Goal: Information Seeking & Learning: Learn about a topic

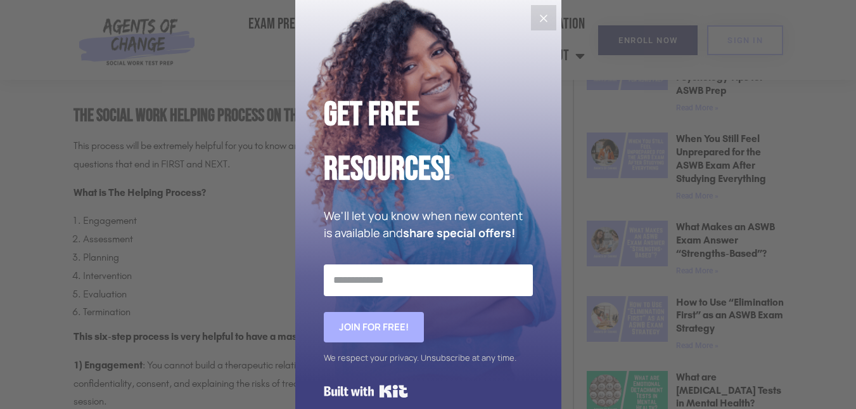
click at [540, 17] on icon "Close" at bounding box center [544, 19] width 8 height 8
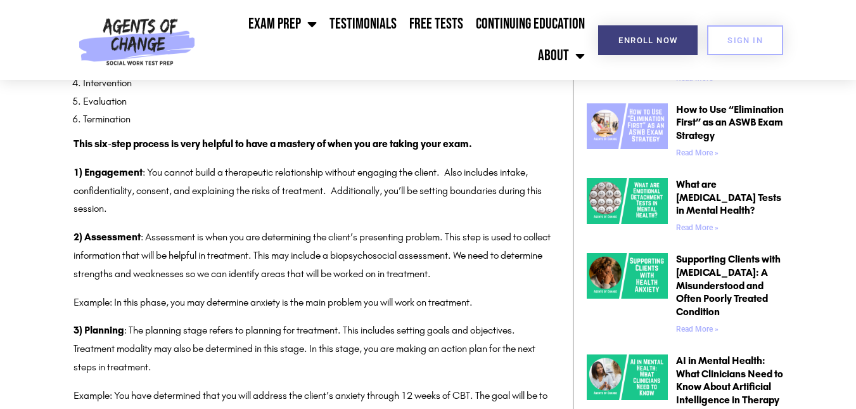
scroll to position [775, 0]
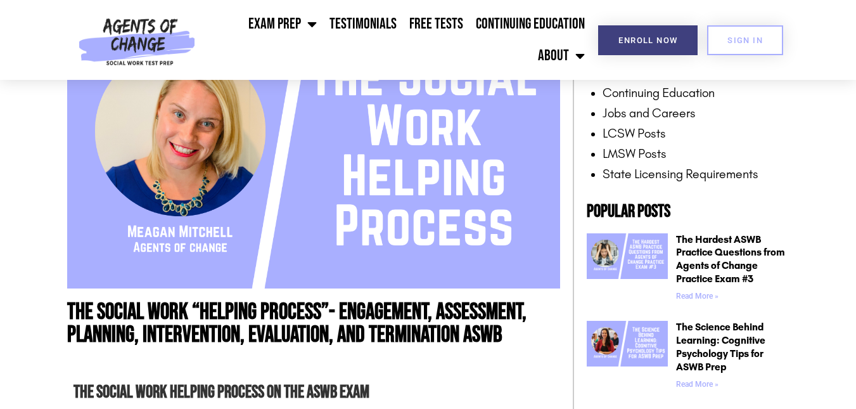
scroll to position [307, 0]
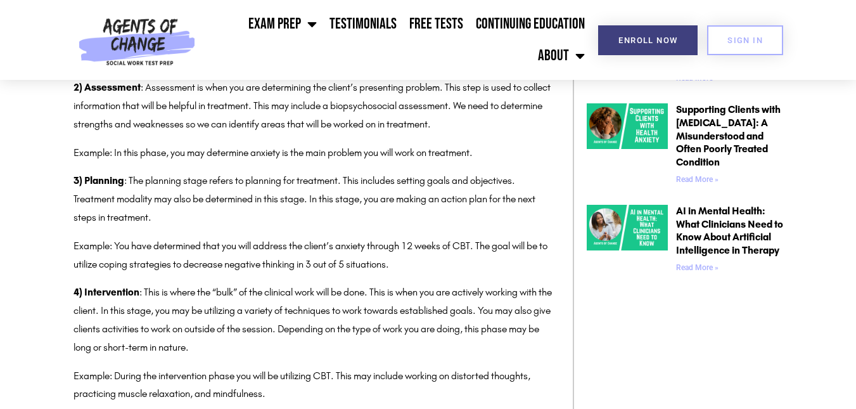
scroll to position [923, 0]
